Goal: Find contact information: Obtain details needed to contact an individual or organization

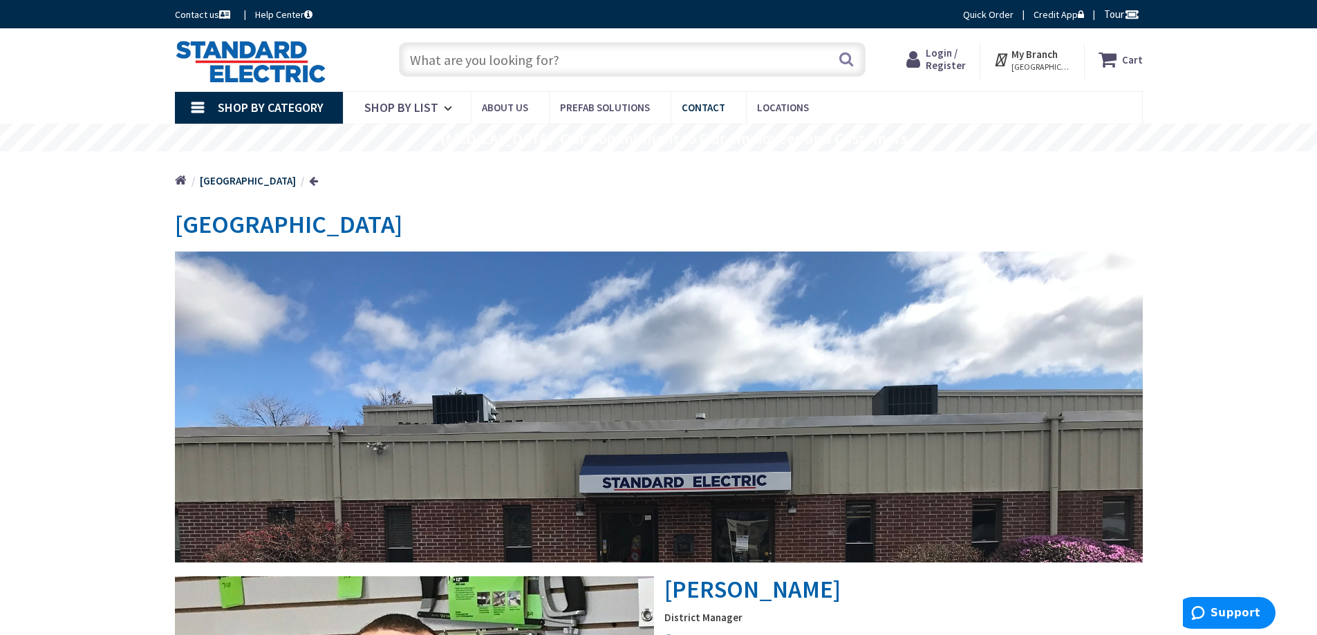
click at [695, 105] on span "Contact" at bounding box center [704, 107] width 44 height 13
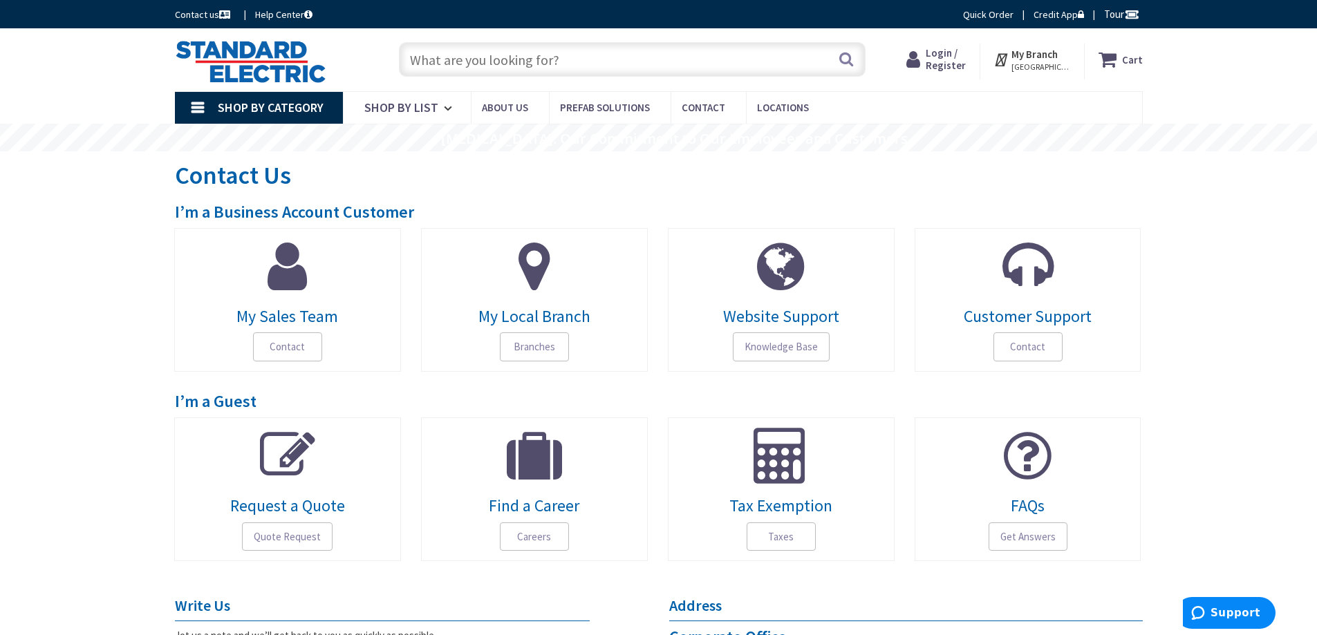
click at [520, 320] on span "My Local Branch" at bounding box center [534, 317] width 206 height 18
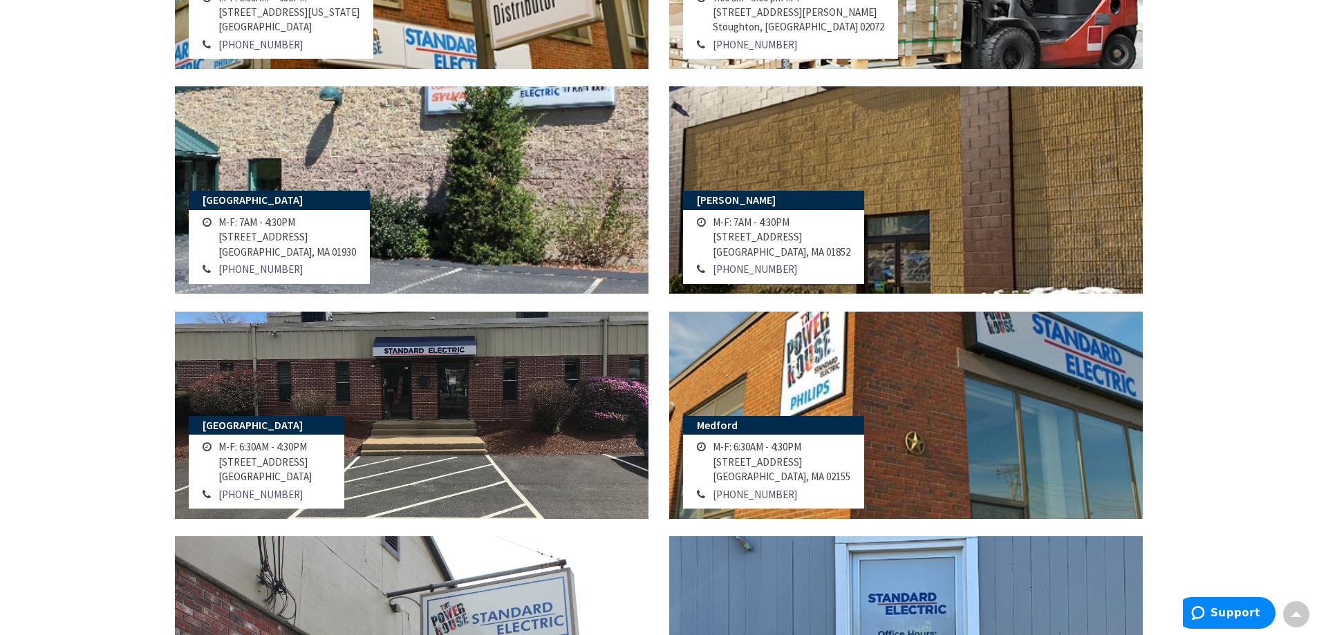
scroll to position [428, 0]
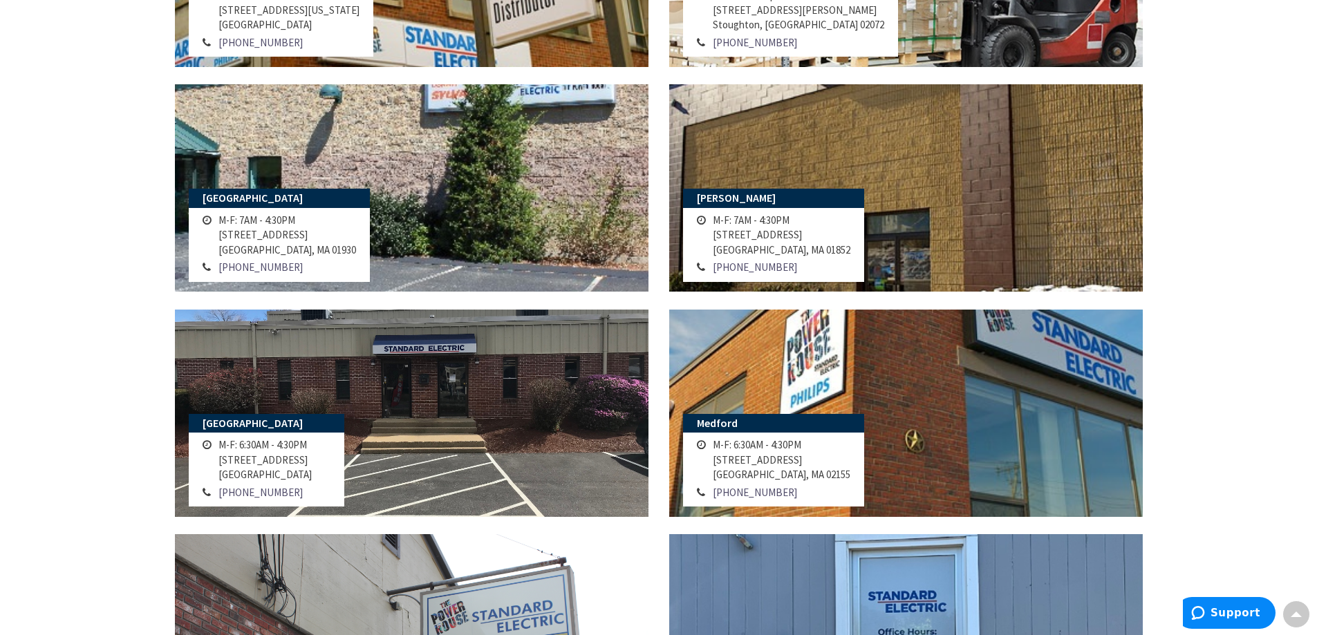
drag, startPoint x: 1324, startPoint y: 118, endPoint x: 1333, endPoint y: 245, distance: 127.5
click at [1316, 245] on html "For screen-reader mode - click the first button of the website Accessibility Sc…" at bounding box center [658, 595] width 1317 height 2047
click at [246, 498] on link "[PHONE_NUMBER]" at bounding box center [260, 492] width 84 height 15
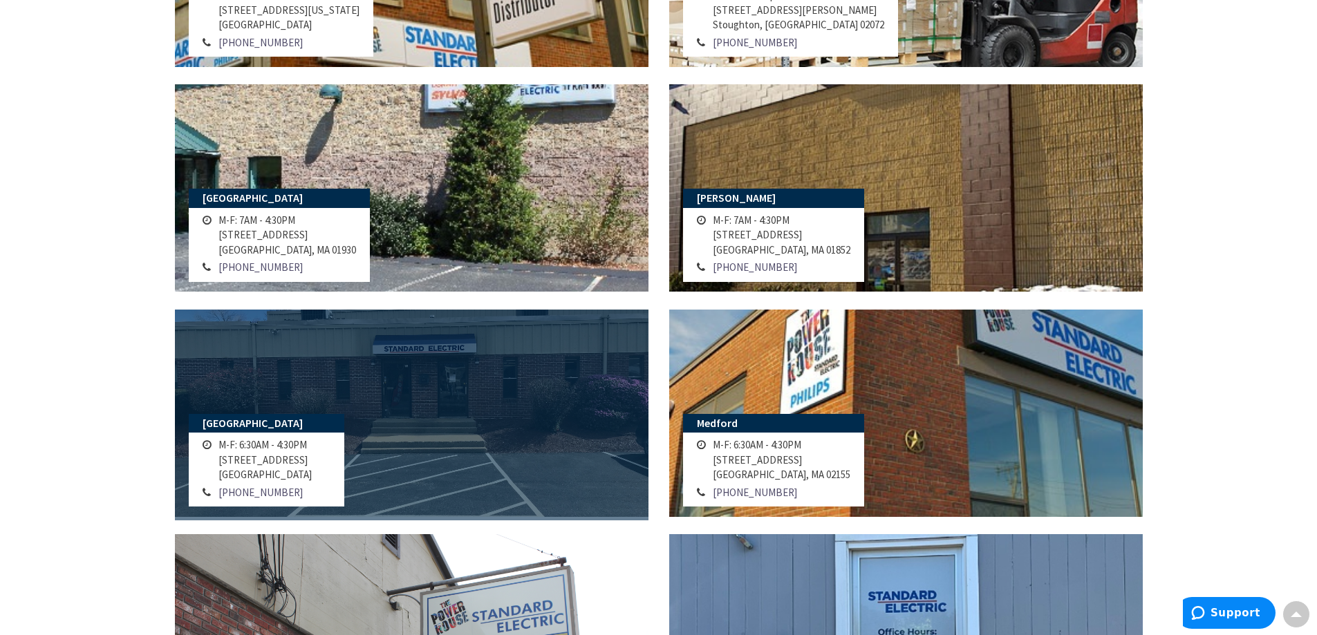
click at [329, 384] on link at bounding box center [412, 413] width 474 height 207
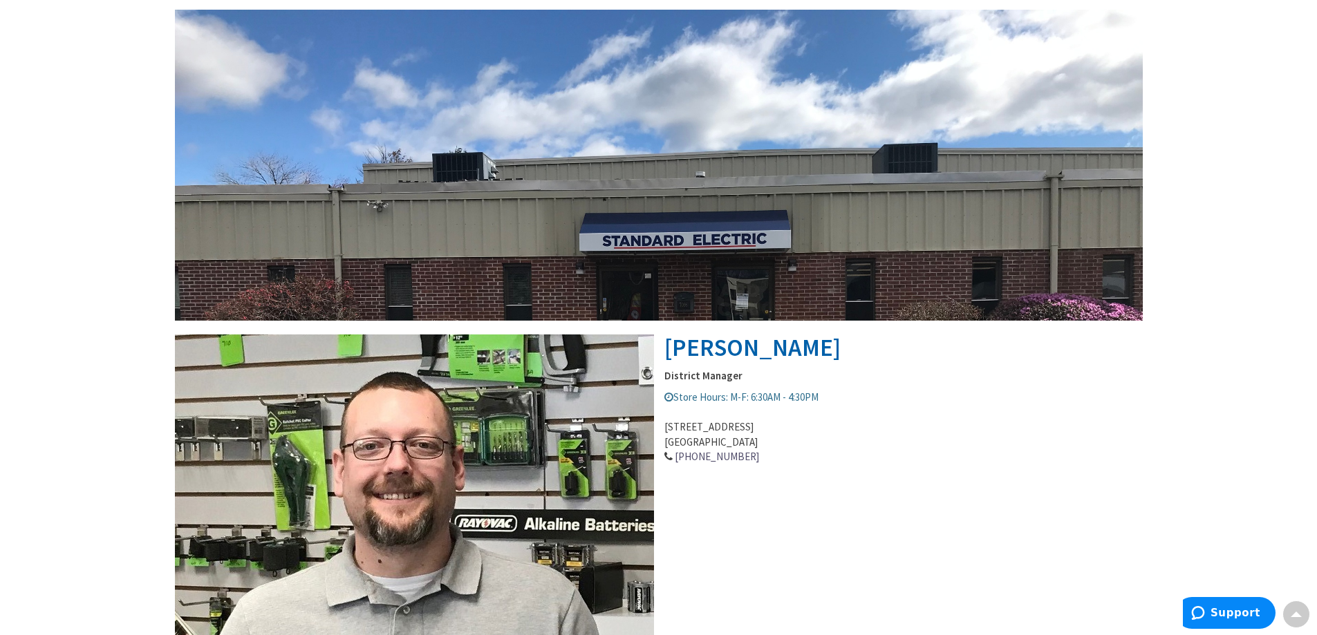
scroll to position [245, 0]
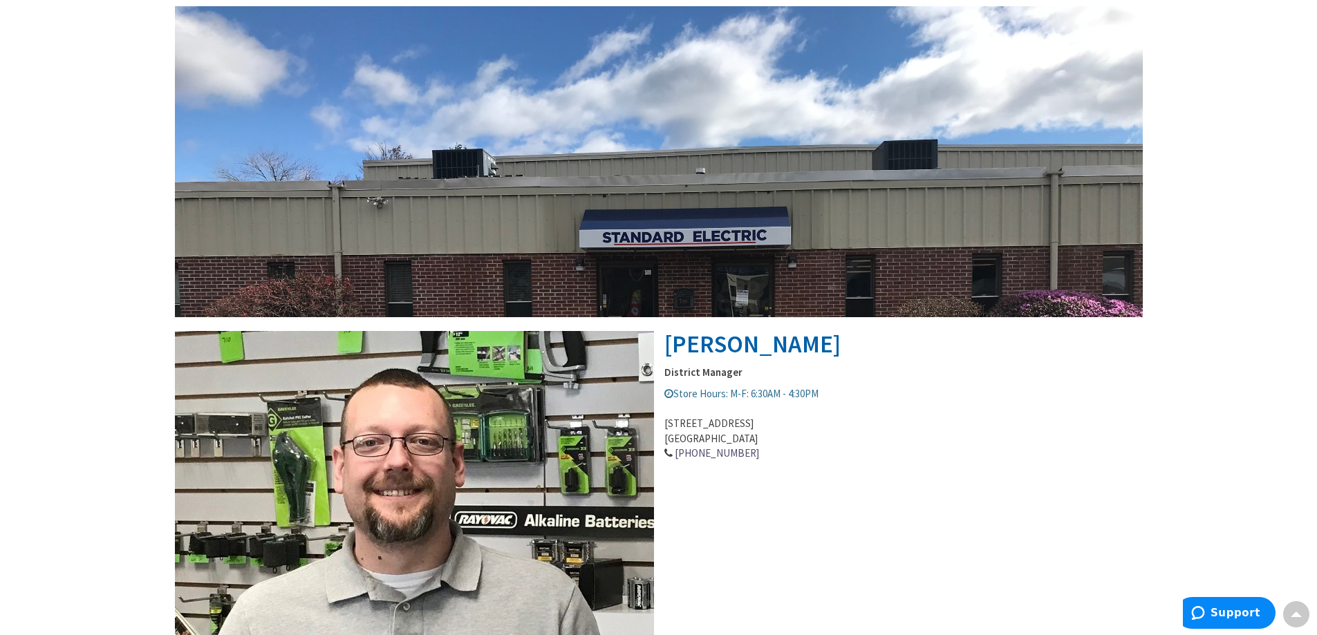
drag, startPoint x: 762, startPoint y: 437, endPoint x: 664, endPoint y: 421, distance: 99.4
click at [664, 421] on address "7096 S Willow St., Manchester, NH 03103 603-600-9090" at bounding box center [659, 431] width 968 height 59
copy address "7096 S Willow St., Manchester, NH 03103"
click at [787, 471] on div "Manchester Chris Ronaghan District Manager Store Hours: M-F: 6:30AM - 4:30PM 70…" at bounding box center [659, 221] width 968 height 513
